Goal: Task Accomplishment & Management: Manage account settings

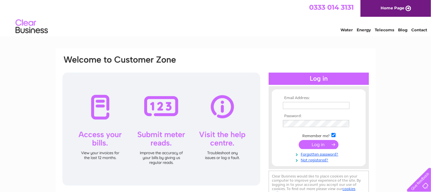
click at [305, 104] on input "text" at bounding box center [316, 105] width 67 height 7
click at [292, 111] on td at bounding box center [318, 112] width 75 height 3
click at [292, 108] on input "text" at bounding box center [316, 105] width 67 height 7
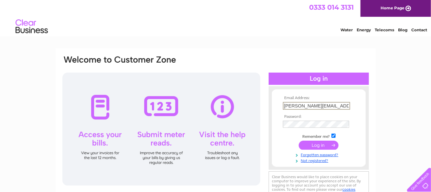
type input "[PERSON_NAME][EMAIL_ADDRESS][DOMAIN_NAME]"
drag, startPoint x: 282, startPoint y: 136, endPoint x: 295, endPoint y: 144, distance: 16.0
click at [282, 136] on td "Remember me?" at bounding box center [318, 135] width 75 height 6
click at [302, 144] on input "submit" at bounding box center [318, 144] width 40 height 9
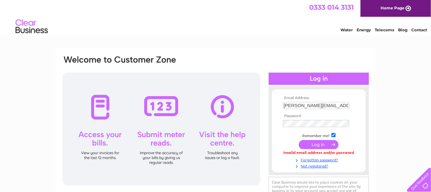
click at [290, 140] on td at bounding box center [318, 145] width 75 height 12
click at [315, 144] on input "submit" at bounding box center [318, 144] width 40 height 9
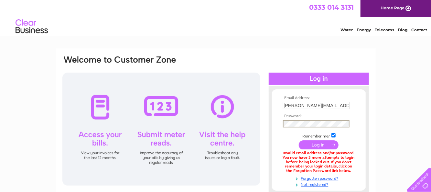
click at [303, 142] on input "submit" at bounding box center [318, 144] width 40 height 9
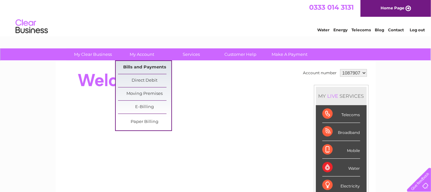
click at [147, 66] on link "Bills and Payments" at bounding box center [144, 67] width 53 height 13
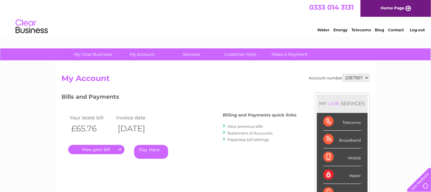
click at [96, 148] on link "." at bounding box center [96, 149] width 56 height 9
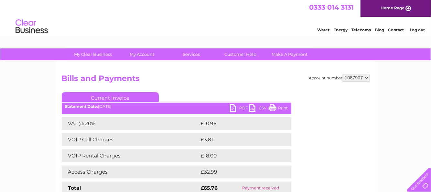
click at [234, 110] on link "PDF" at bounding box center [239, 108] width 19 height 9
